Goal: Task Accomplishment & Management: Complete application form

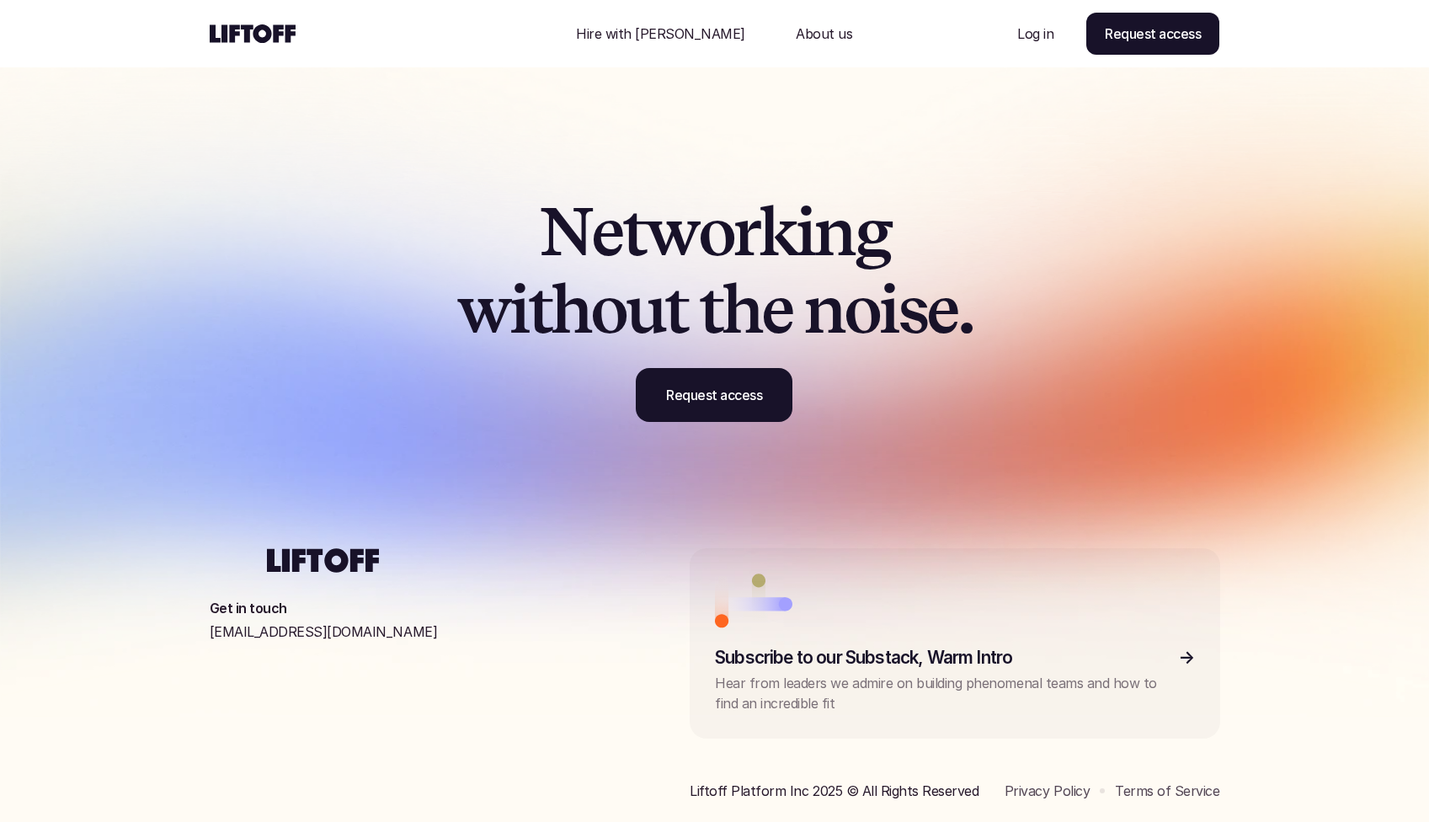
scroll to position [5222, 0]
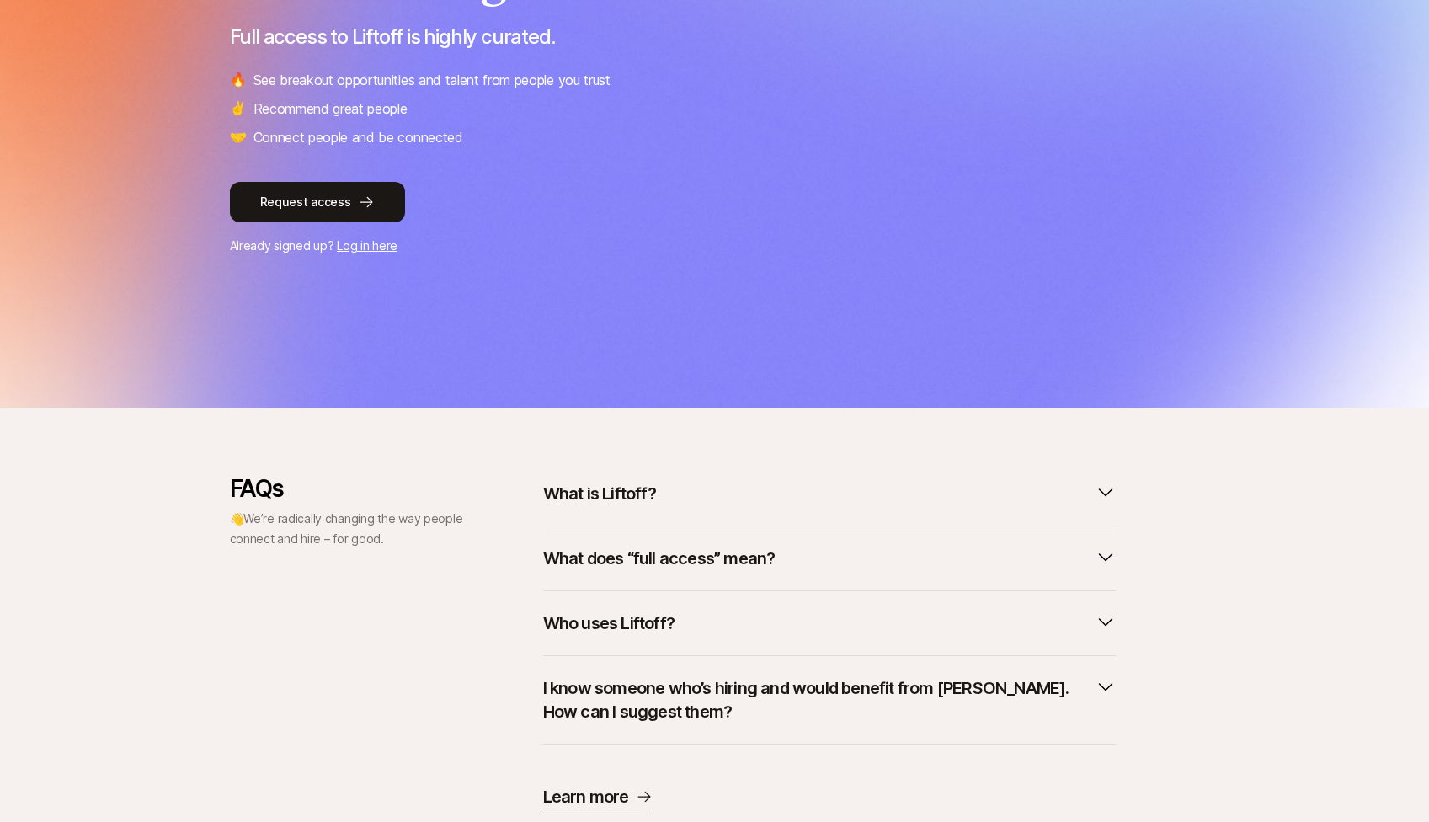
scroll to position [334, 0]
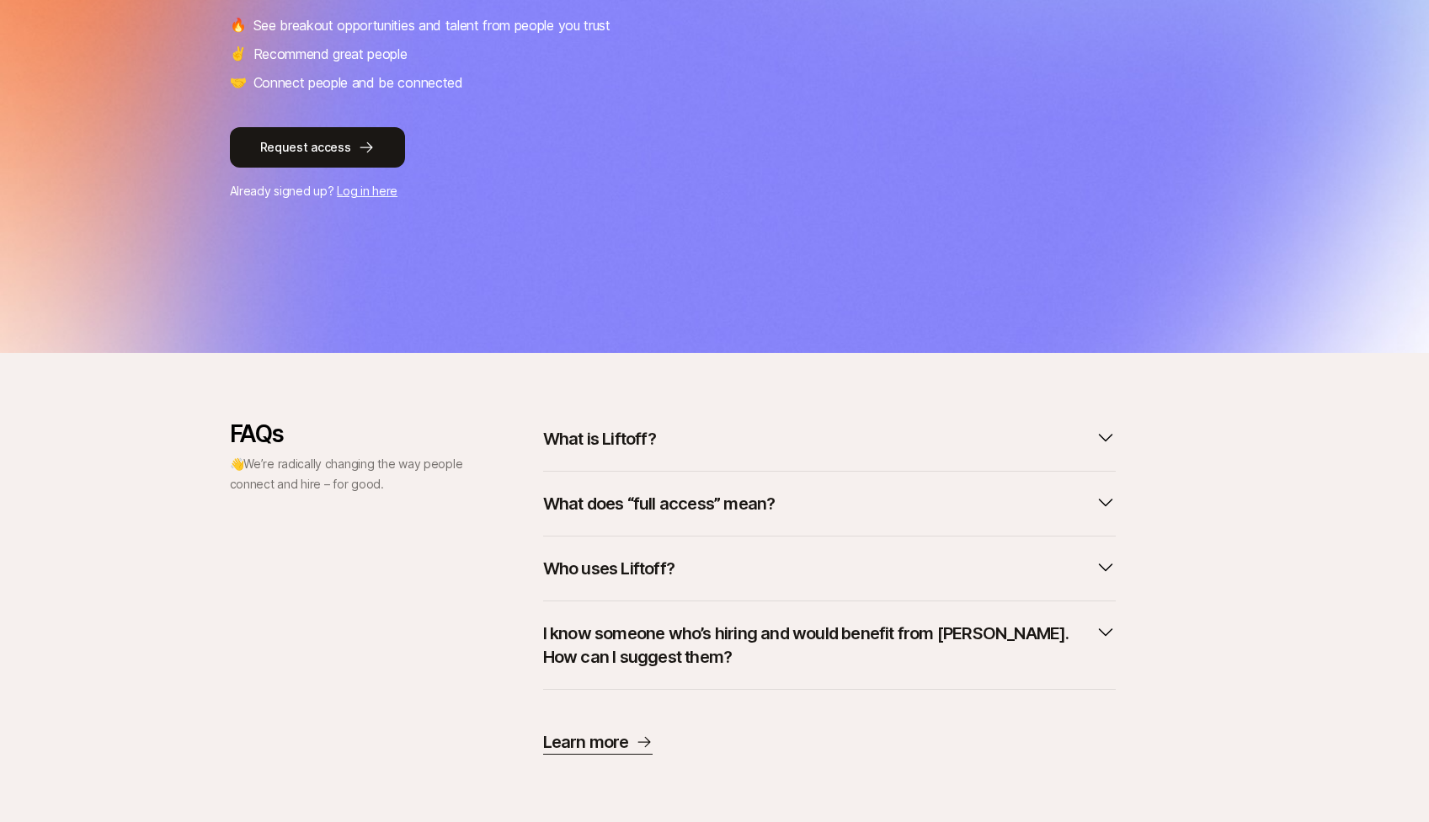
click at [796, 508] on button "What does “full access” mean?" at bounding box center [829, 503] width 573 height 37
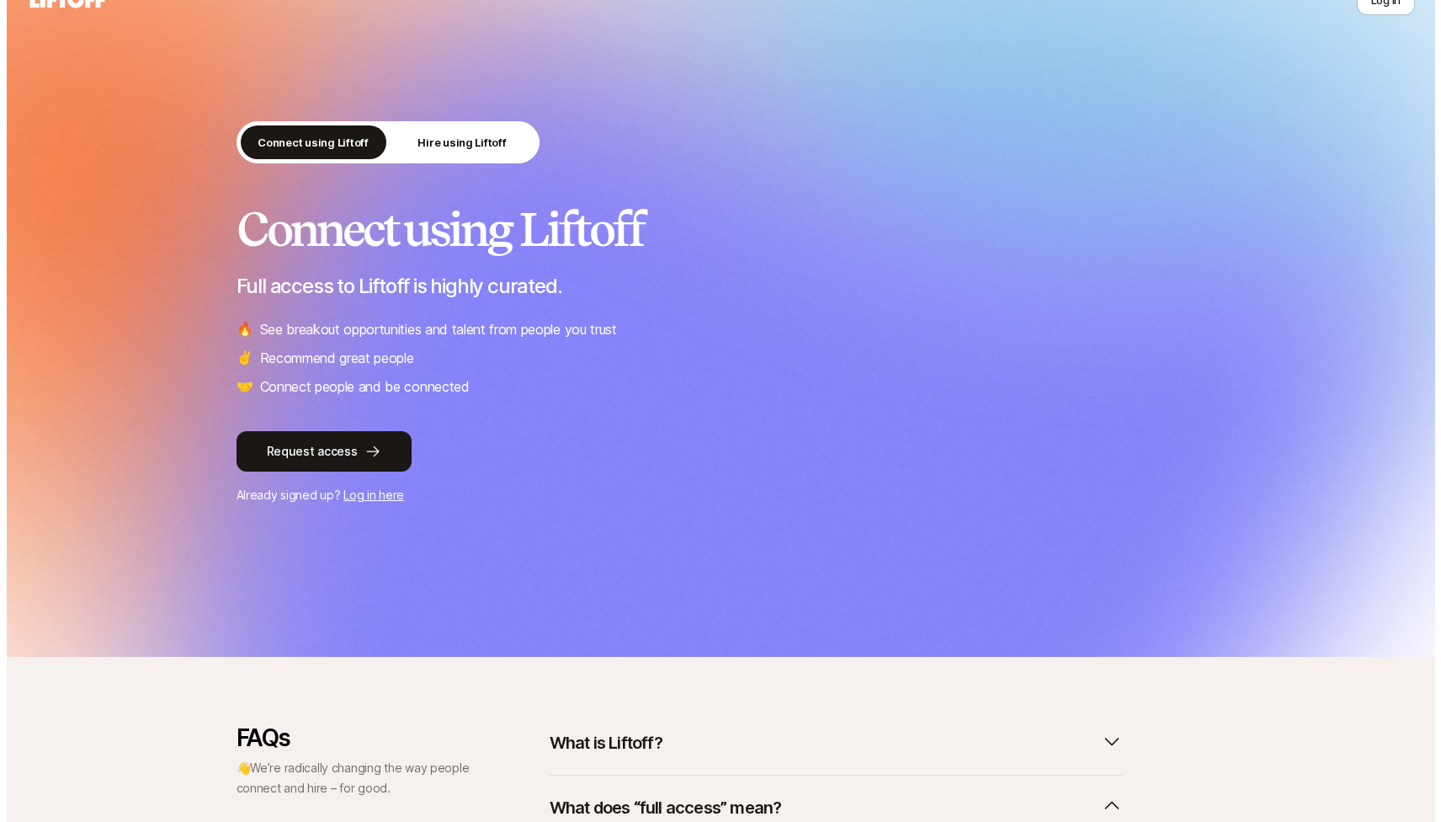
scroll to position [0, 0]
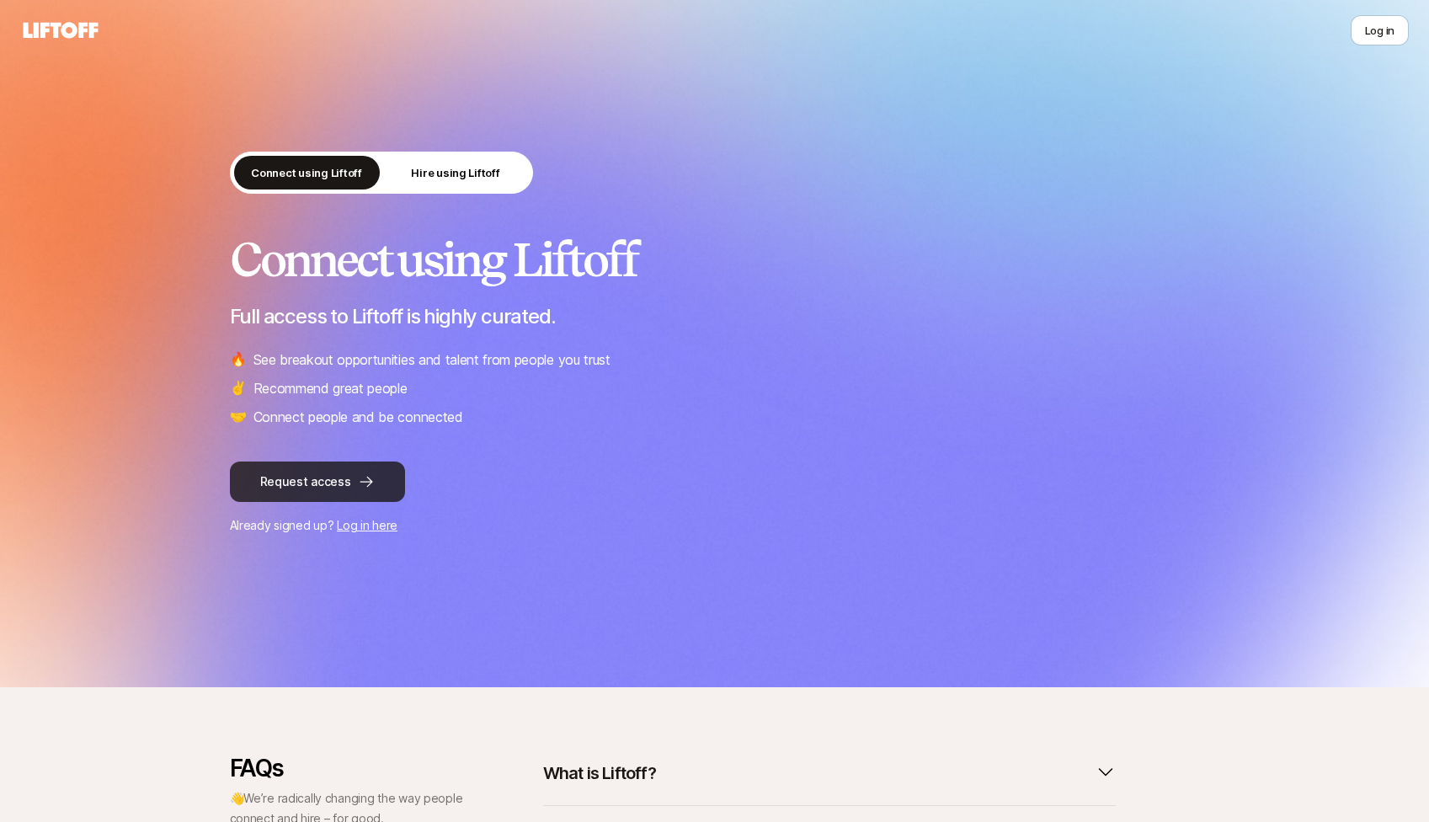
click at [333, 490] on button "Request access" at bounding box center [317, 481] width 175 height 40
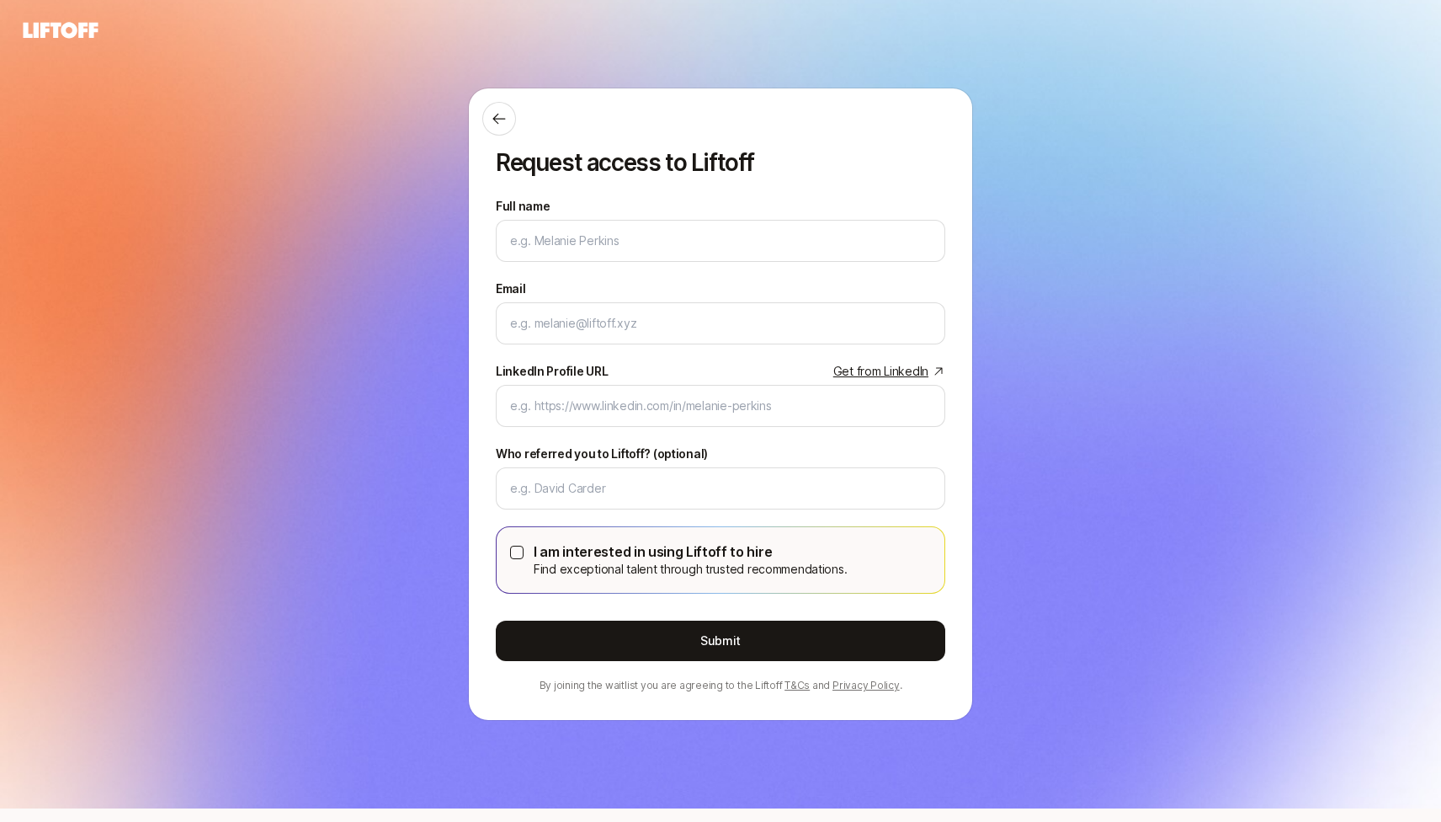
click at [162, 30] on div "Request access to Liftoff Full name We'll use as your preferred name. Change Pr…" at bounding box center [720, 404] width 1441 height 808
click at [380, 67] on div "Request access to Liftoff Full name We'll use as your preferred name. Change Pr…" at bounding box center [720, 404] width 1441 height 714
